Goal: Task Accomplishment & Management: Complete application form

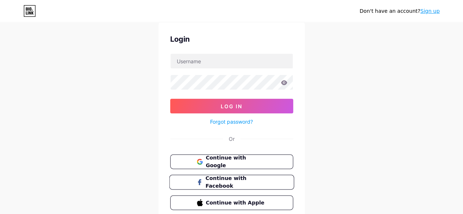
scroll to position [37, 0]
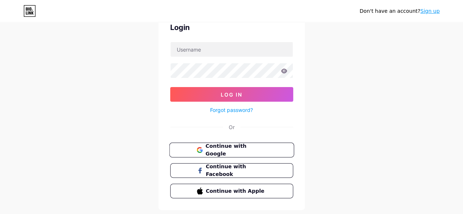
click at [236, 150] on span "Continue with Google" at bounding box center [235, 150] width 61 height 16
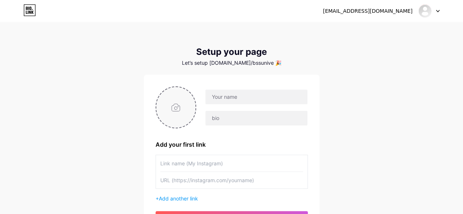
click at [179, 112] on input "file" at bounding box center [176, 107] width 40 height 41
type input "C:\fakepath\download.jpeg"
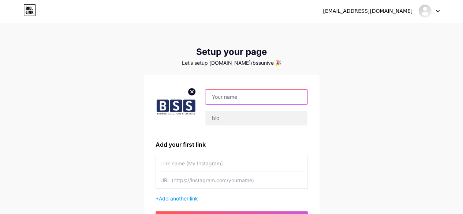
click at [256, 94] on input "text" at bounding box center [256, 97] width 102 height 15
type input "bss12"
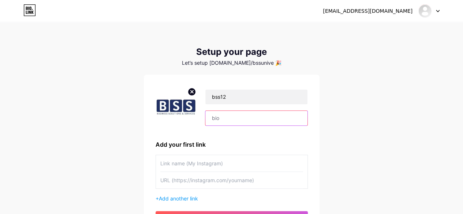
click at [254, 115] on input "text" at bounding box center [256, 118] width 102 height 15
paste input "Business Solutions & Service in Lahore offers custom software, web & mobile sol…"
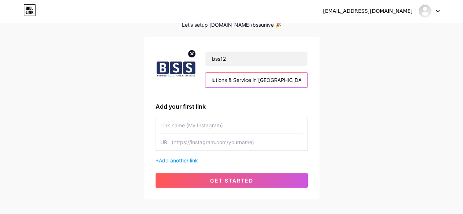
scroll to position [73, 0]
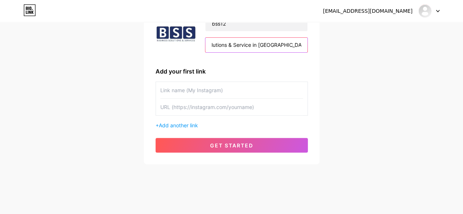
type input "Business Solutions & Service in Lahore offers custom software, web & mobile sol…"
click at [209, 88] on input "text" at bounding box center [231, 90] width 143 height 16
type input "website"
click at [234, 110] on input "text" at bounding box center [231, 107] width 143 height 16
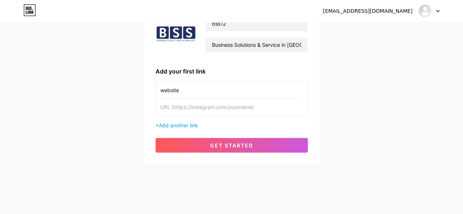
paste input "https://bssuniversal.com/"
type input "https://bssuniversal.com/"
click at [174, 123] on span "Add another link" at bounding box center [178, 125] width 39 height 6
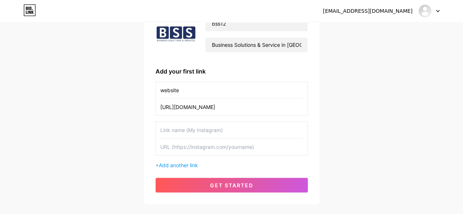
click at [197, 132] on input "text" at bounding box center [231, 130] width 143 height 16
type input "instagram"
click at [214, 150] on input "text" at bounding box center [231, 147] width 143 height 16
paste input "https://www.instagram.com/bss.global12"
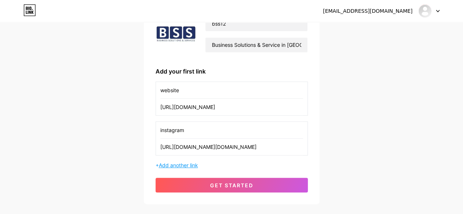
type input "https://www.instagram.com/bss.global12"
click at [189, 167] on span "Add another link" at bounding box center [178, 165] width 39 height 6
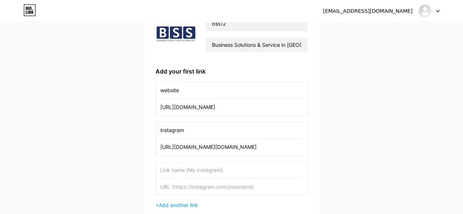
click at [195, 175] on input "text" at bounding box center [231, 170] width 143 height 16
type input "f"
type input "Facebook"
click at [161, 132] on input "instagram" at bounding box center [231, 130] width 143 height 16
type input "Instagram"
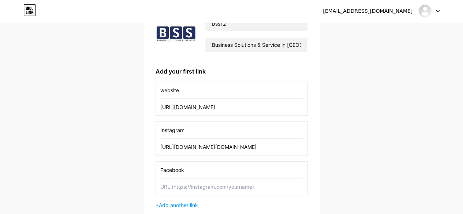
click at [163, 87] on input "website" at bounding box center [231, 90] width 143 height 16
type input "Website"
click at [225, 192] on input "text" at bounding box center [231, 187] width 143 height 16
paste input "https://www.facebook.com/bssuniversal"
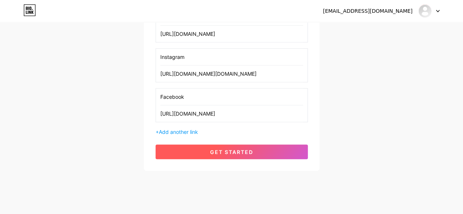
type input "https://www.facebook.com/bssuniversal"
click at [227, 149] on span "get started" at bounding box center [231, 152] width 43 height 6
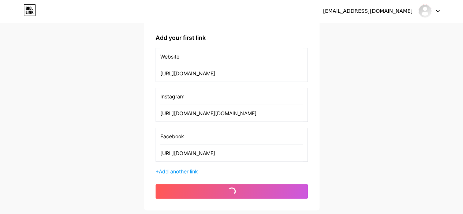
scroll to position [73, 0]
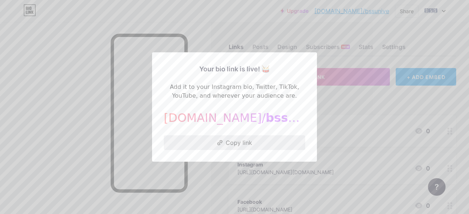
click at [252, 144] on button "Copy link" at bounding box center [234, 143] width 141 height 15
click at [336, 133] on div at bounding box center [234, 107] width 469 height 214
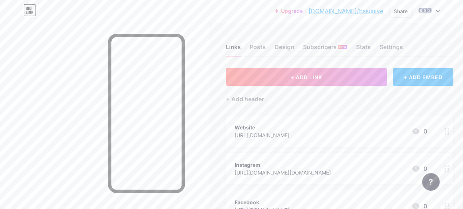
click at [436, 11] on div at bounding box center [429, 10] width 21 height 13
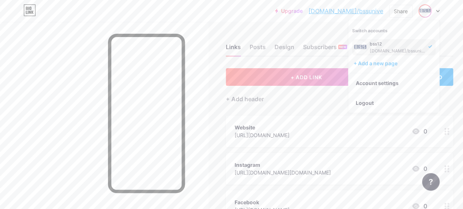
click at [267, 14] on div "Upgrade bio.link/bssuni... bio.link/bssunive Share Switch accounts bss12 bio.li…" at bounding box center [231, 10] width 463 height 13
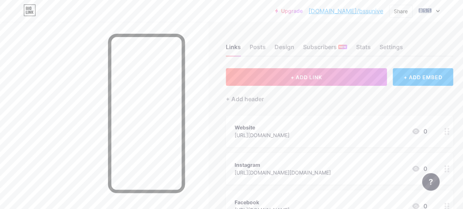
click at [435, 14] on div at bounding box center [429, 10] width 21 height 13
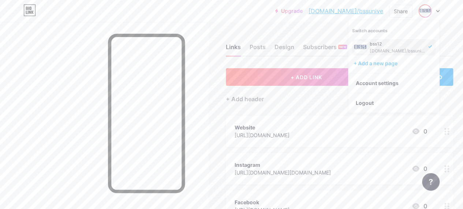
click at [374, 46] on div "bss12" at bounding box center [398, 44] width 56 height 6
